Goal: Task Accomplishment & Management: Use online tool/utility

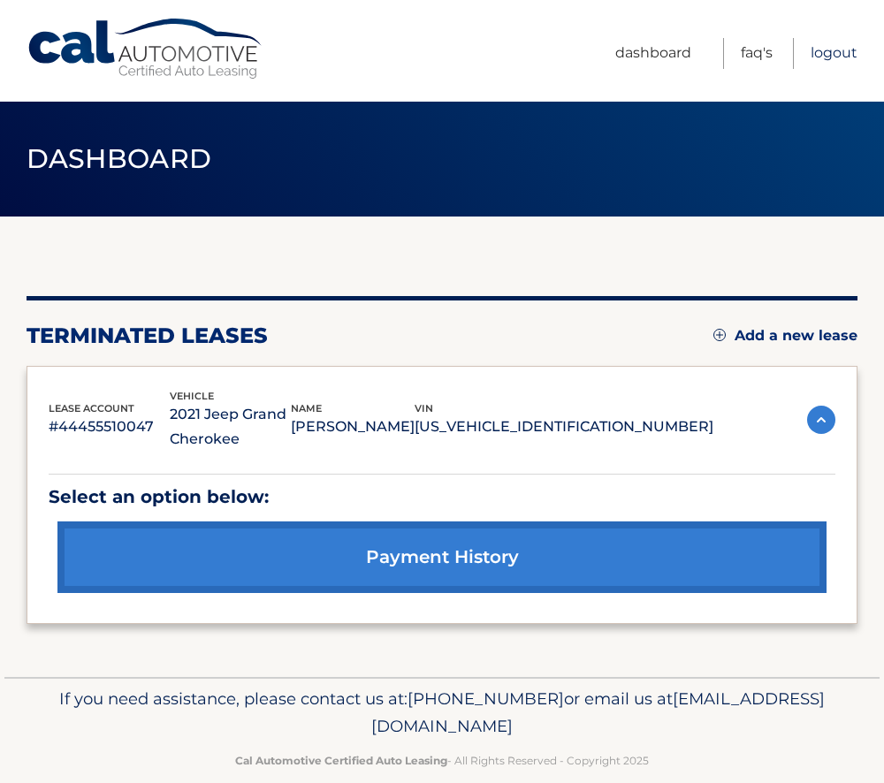
click at [845, 50] on link "Logout" at bounding box center [834, 53] width 47 height 31
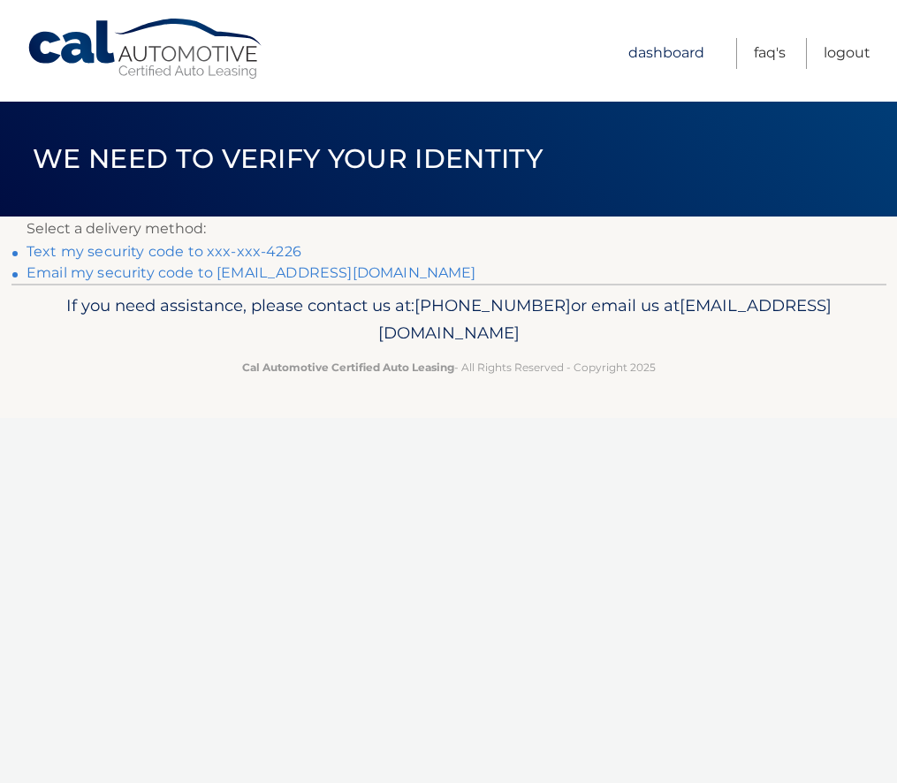
click at [675, 52] on link "Dashboard" at bounding box center [666, 53] width 76 height 31
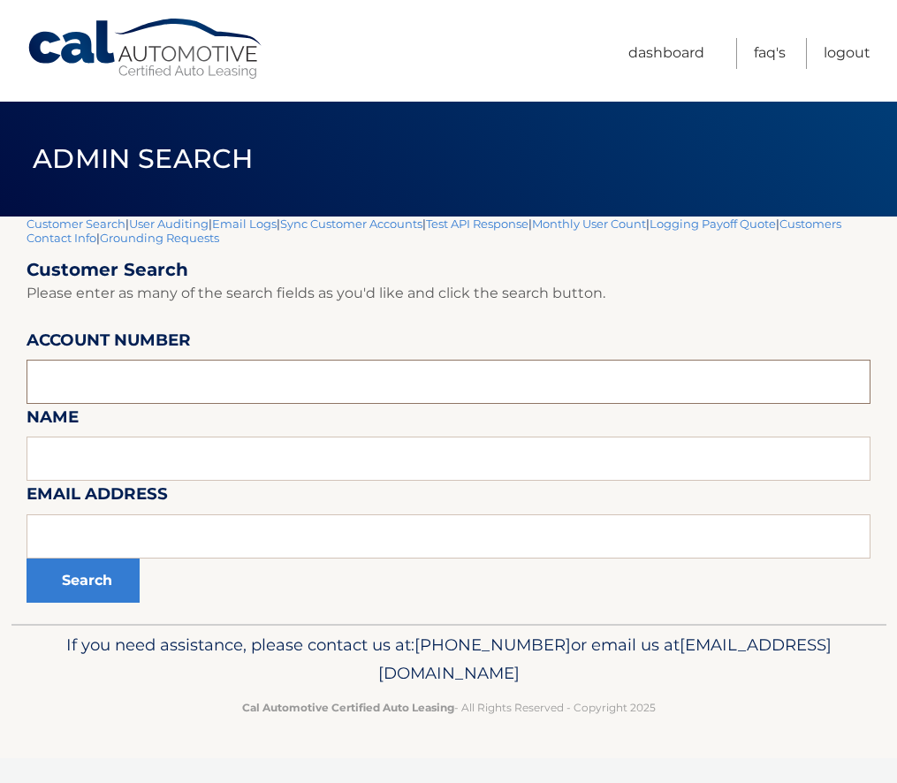
paste input "44456018374"
type input "44456018374"
click at [89, 583] on button "Search" at bounding box center [83, 581] width 113 height 44
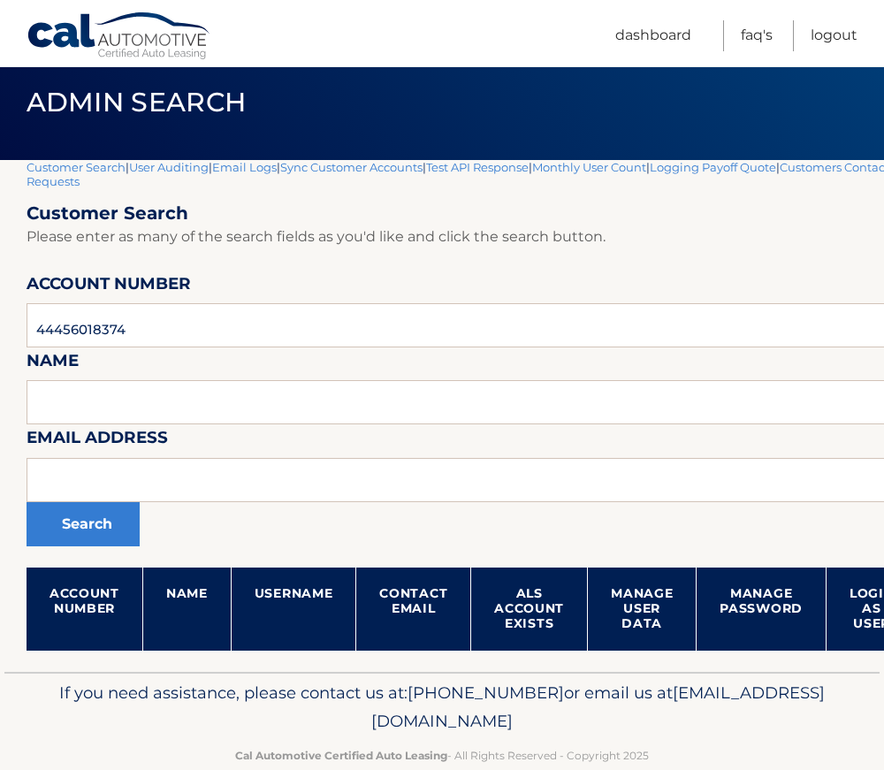
scroll to position [88, 0]
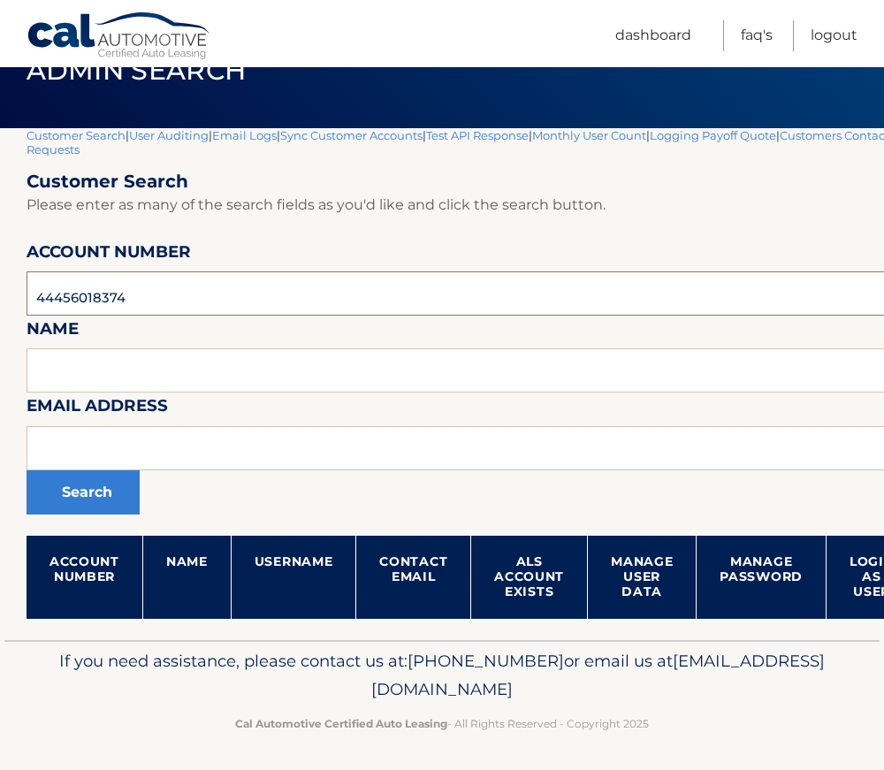
click at [127, 290] on input "44456018374" at bounding box center [522, 293] width 991 height 44
click at [126, 290] on input "44456018374" at bounding box center [522, 293] width 991 height 44
paste input "[EMAIL_ADDRESS][DOMAIN_NAME]"
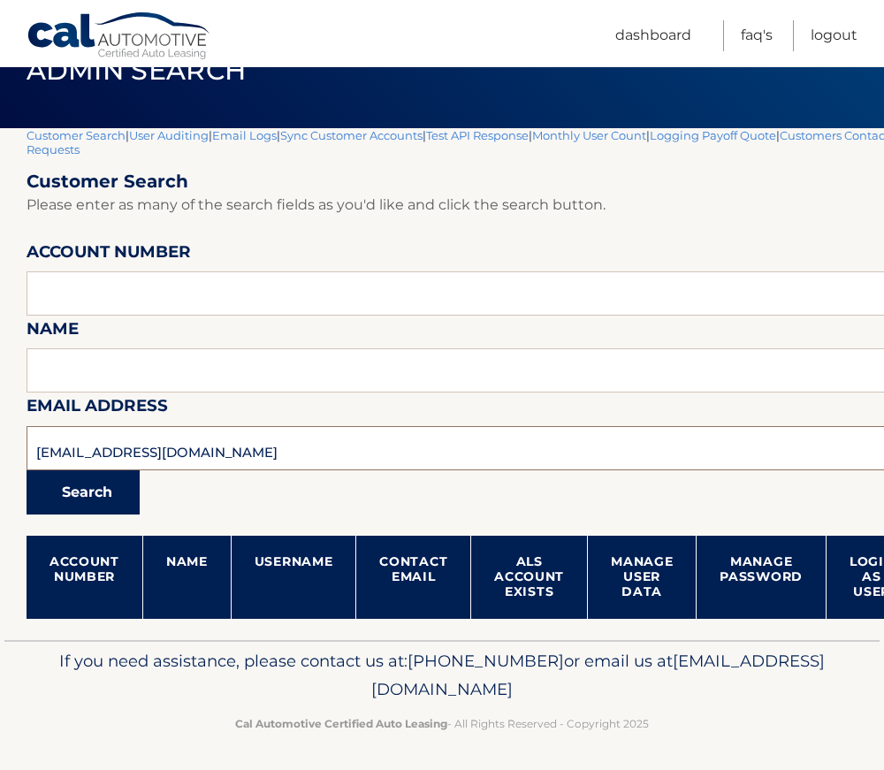
type input "[EMAIL_ADDRESS][DOMAIN_NAME]"
click at [103, 478] on button "Search" at bounding box center [83, 492] width 113 height 44
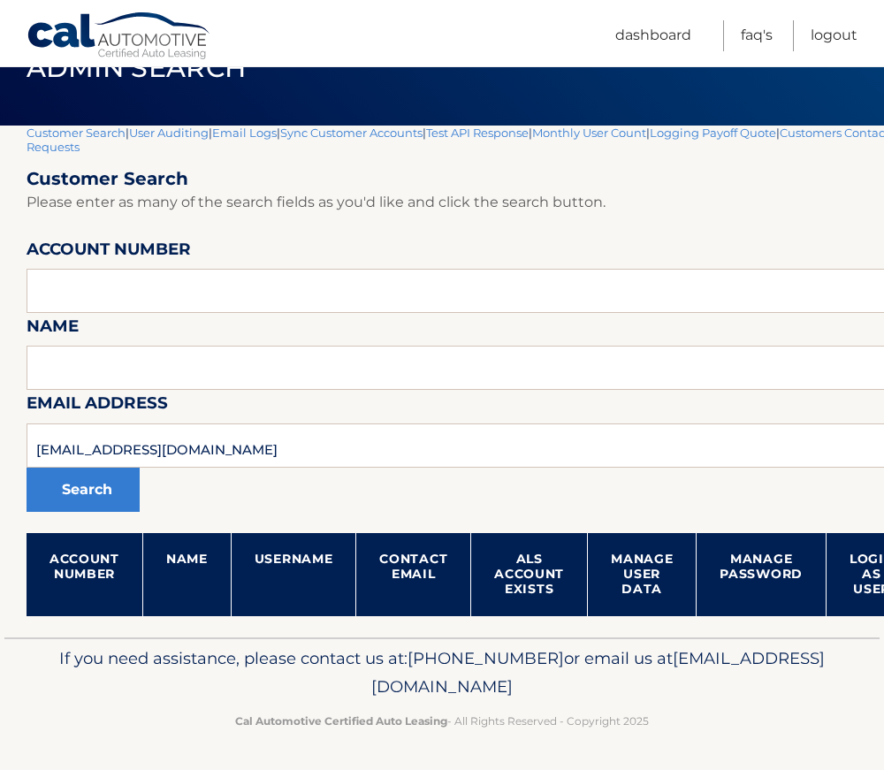
scroll to position [92, 0]
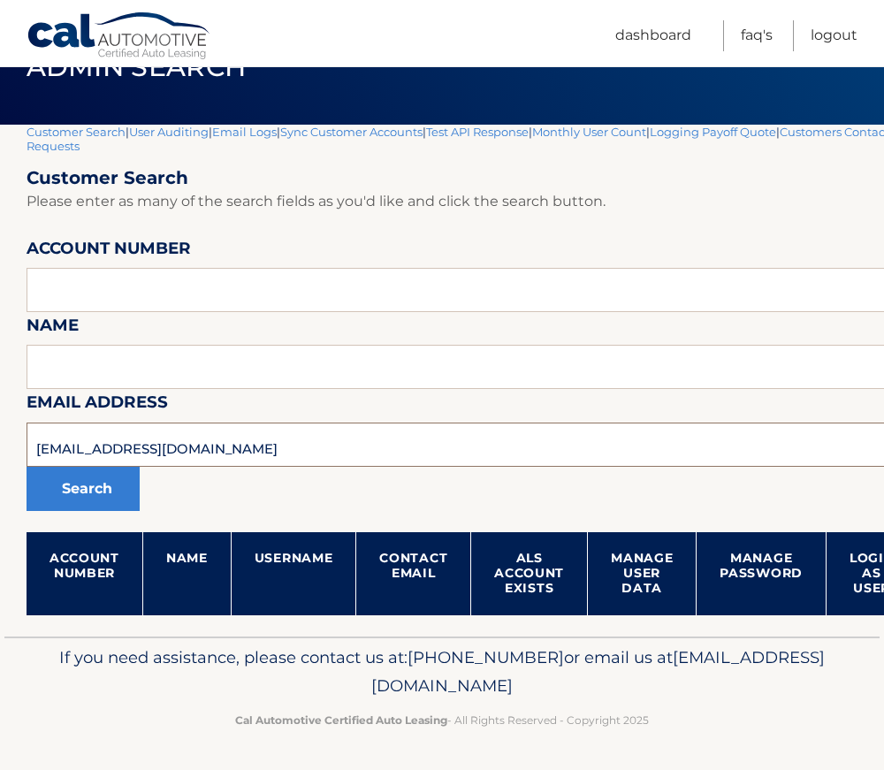
drag, startPoint x: 182, startPoint y: 457, endPoint x: -12, endPoint y: 460, distance: 194.5
click at [0, 460] on html "Cal Automotive Menu Dashboard FAQ's Logout" at bounding box center [442, 293] width 884 height 770
click at [166, 448] on input "text" at bounding box center [522, 445] width 991 height 44
click at [149, 376] on input "text" at bounding box center [522, 367] width 991 height 44
click at [134, 303] on input "text" at bounding box center [522, 290] width 991 height 44
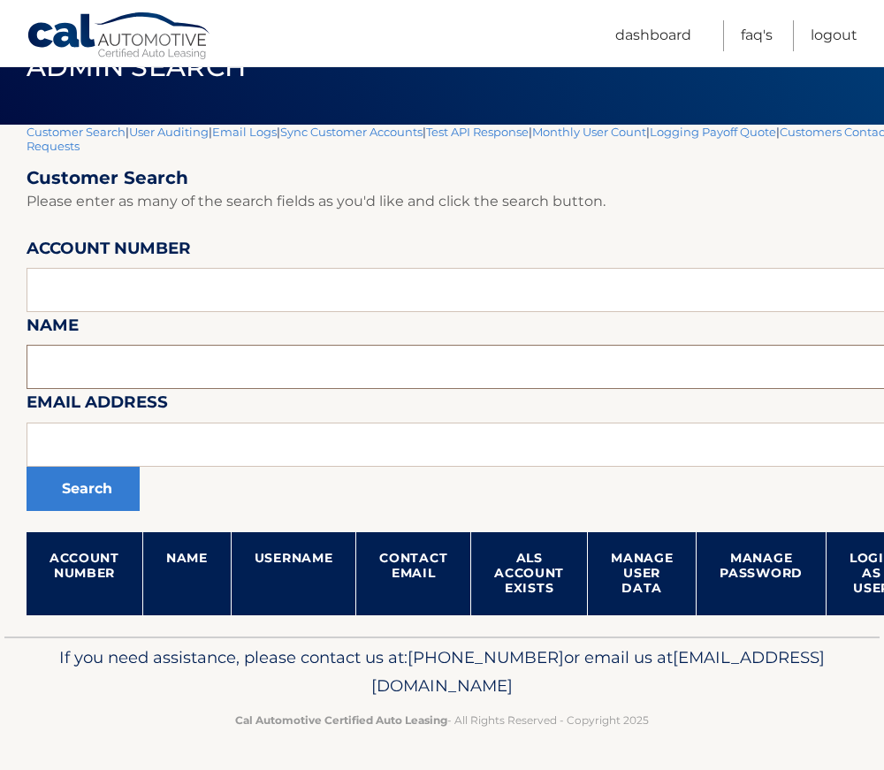
drag, startPoint x: 134, startPoint y: 366, endPoint x: 144, endPoint y: 390, distance: 25.8
click at [135, 367] on input "text" at bounding box center [522, 367] width 991 height 44
click at [169, 427] on input "text" at bounding box center [522, 445] width 991 height 44
click at [165, 439] on input "text" at bounding box center [522, 445] width 991 height 44
click at [144, 364] on input "text" at bounding box center [522, 367] width 991 height 44
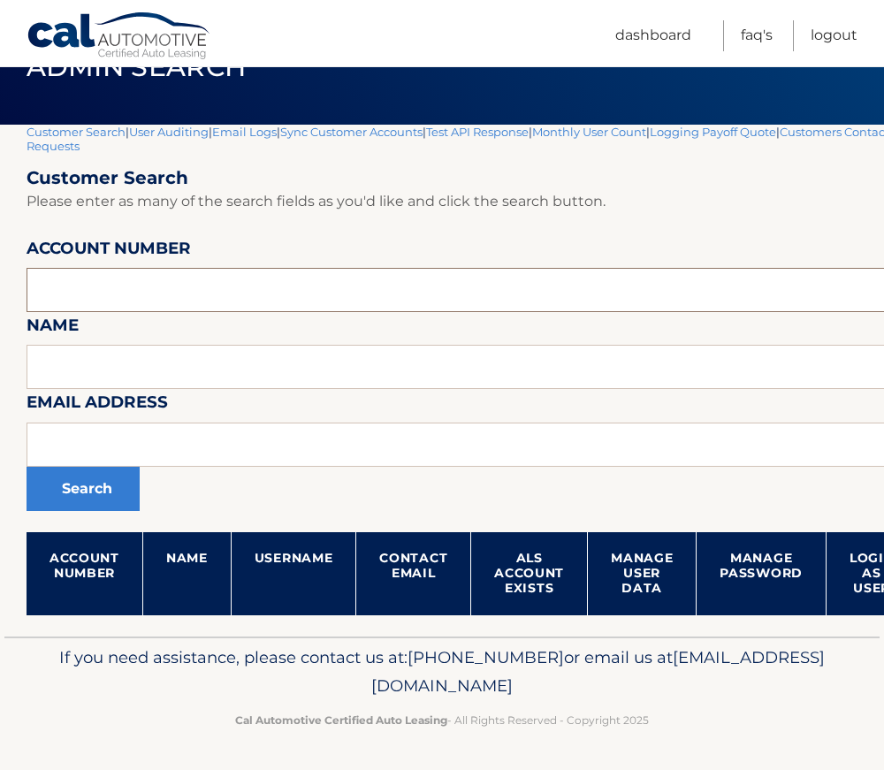
click at [143, 292] on input "text" at bounding box center [522, 290] width 991 height 44
click at [149, 353] on input "text" at bounding box center [522, 367] width 991 height 44
click at [167, 438] on input "text" at bounding box center [522, 445] width 991 height 44
click at [164, 377] on input "text" at bounding box center [522, 367] width 991 height 44
click at [748, 30] on link "FAQ's" at bounding box center [757, 35] width 32 height 31
